Goal: Find contact information: Find contact information

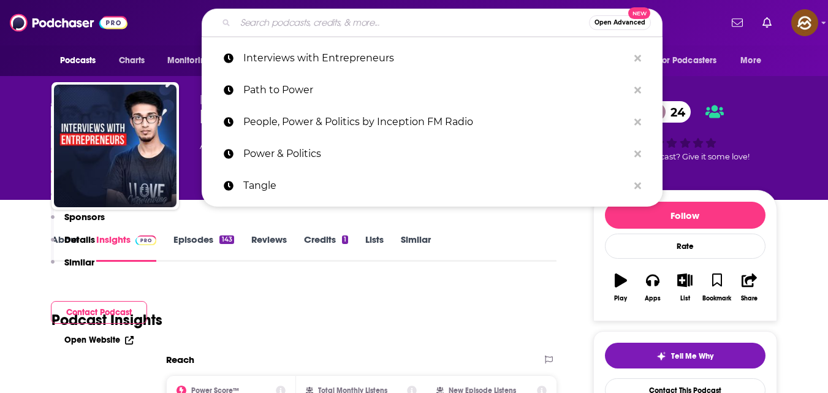
type input "Public Speaking, Confidence, and Visibility for Coaches and Entrepreneurs: Be I…"
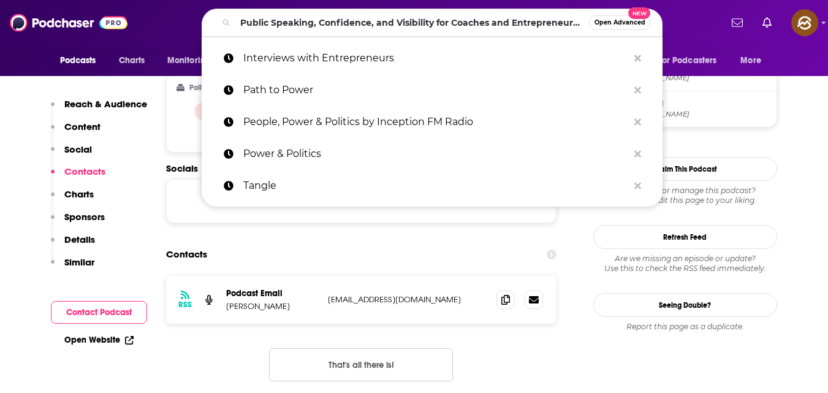
scroll to position [0, 85]
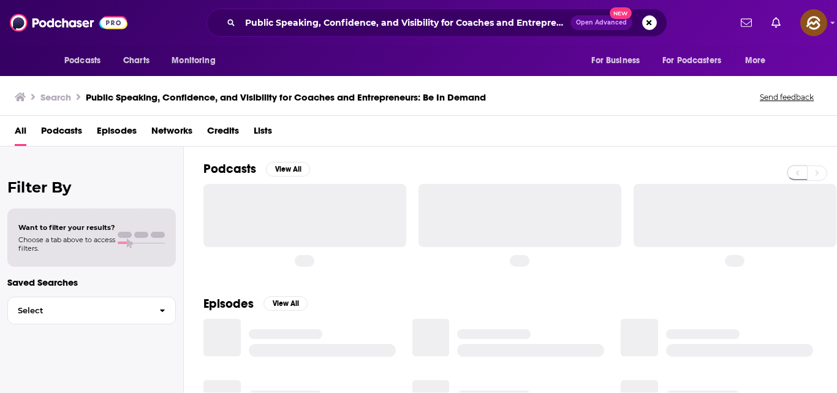
click at [323, 197] on div at bounding box center [304, 215] width 203 height 63
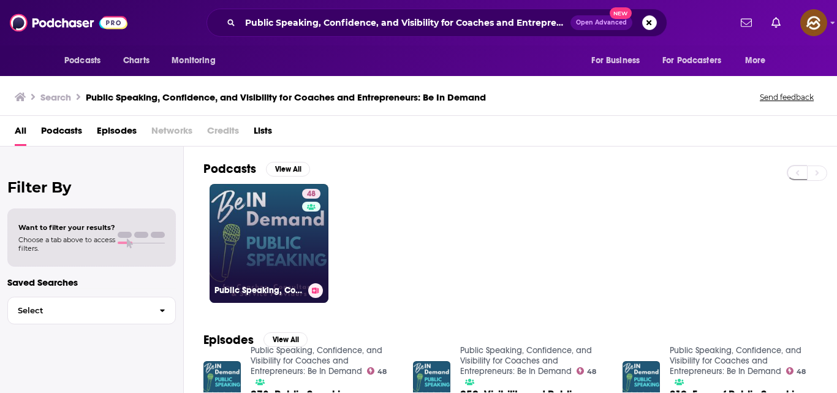
click at [292, 250] on link "48 Public Speaking, Confidence, and Visibility for Coaches and Entrepreneurs: B…" at bounding box center [269, 243] width 119 height 119
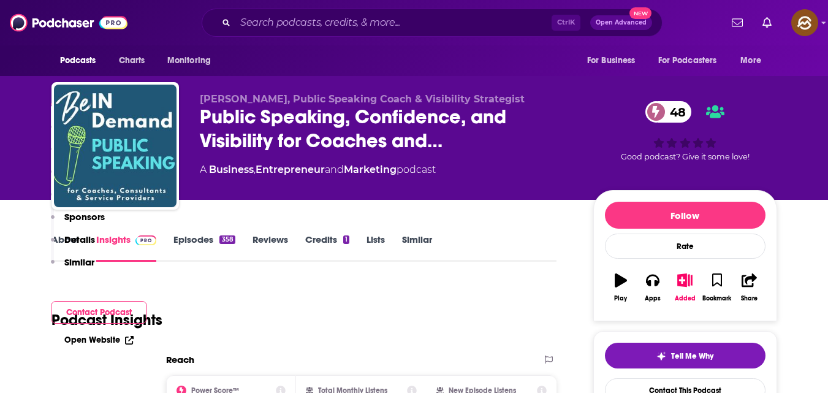
scroll to position [564, 0]
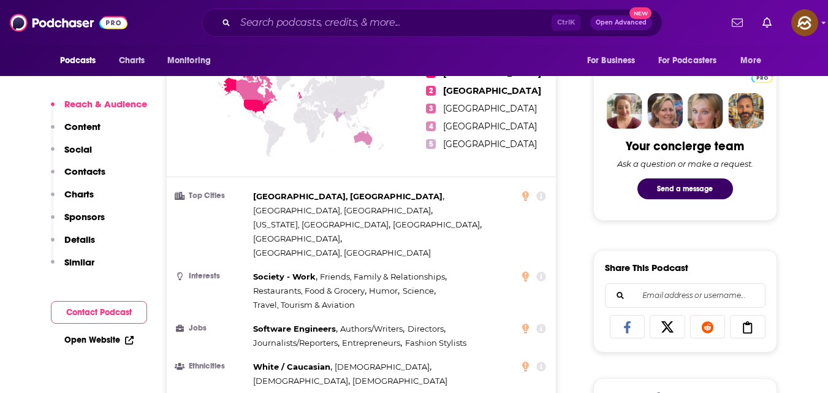
click at [126, 319] on button "Contact Podcast" at bounding box center [99, 312] width 96 height 23
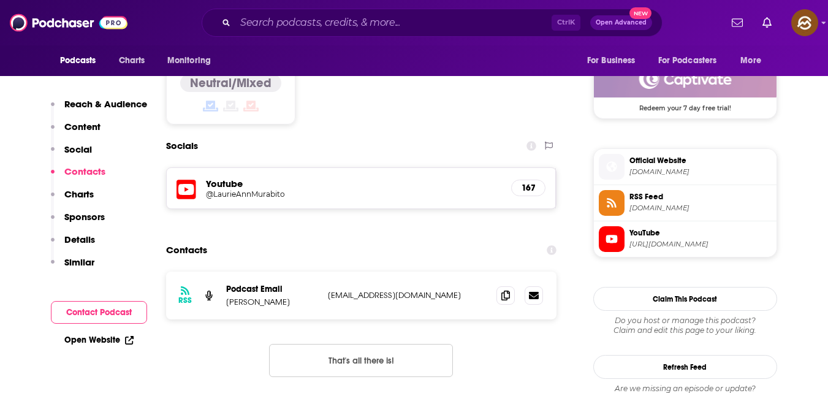
scroll to position [1009, 0]
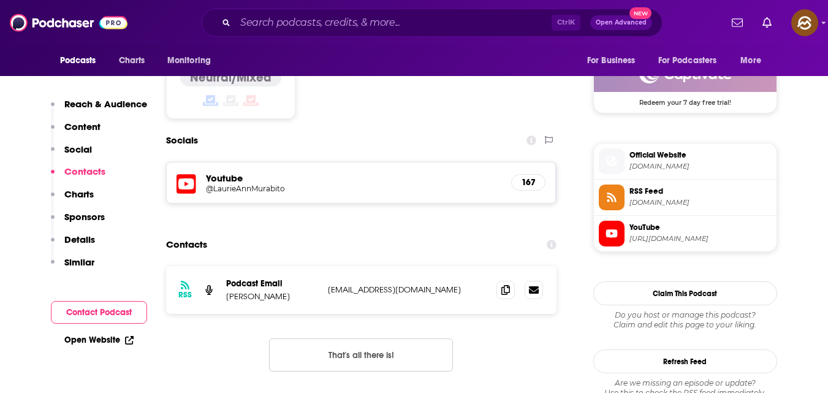
drag, startPoint x: 226, startPoint y: 235, endPoint x: 305, endPoint y: 230, distance: 78.6
click at [305, 291] on p "[PERSON_NAME]" at bounding box center [272, 296] width 92 height 10
copy p "[PERSON_NAME]"
click at [504, 284] on icon at bounding box center [505, 289] width 9 height 10
